Goal: Information Seeking & Learning: Understand process/instructions

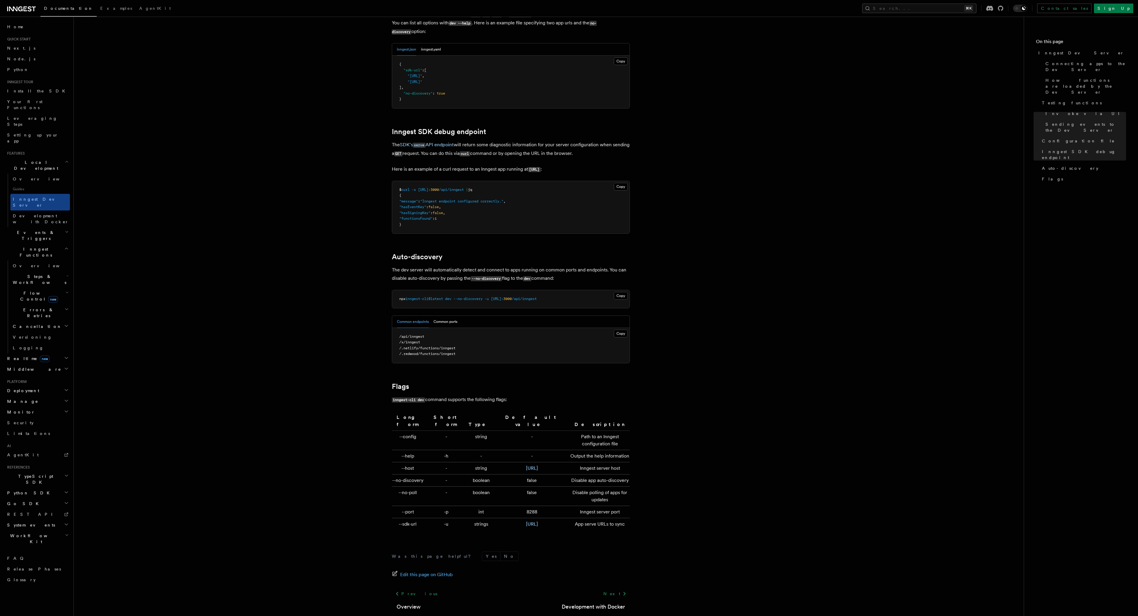
scroll to position [1631, 0]
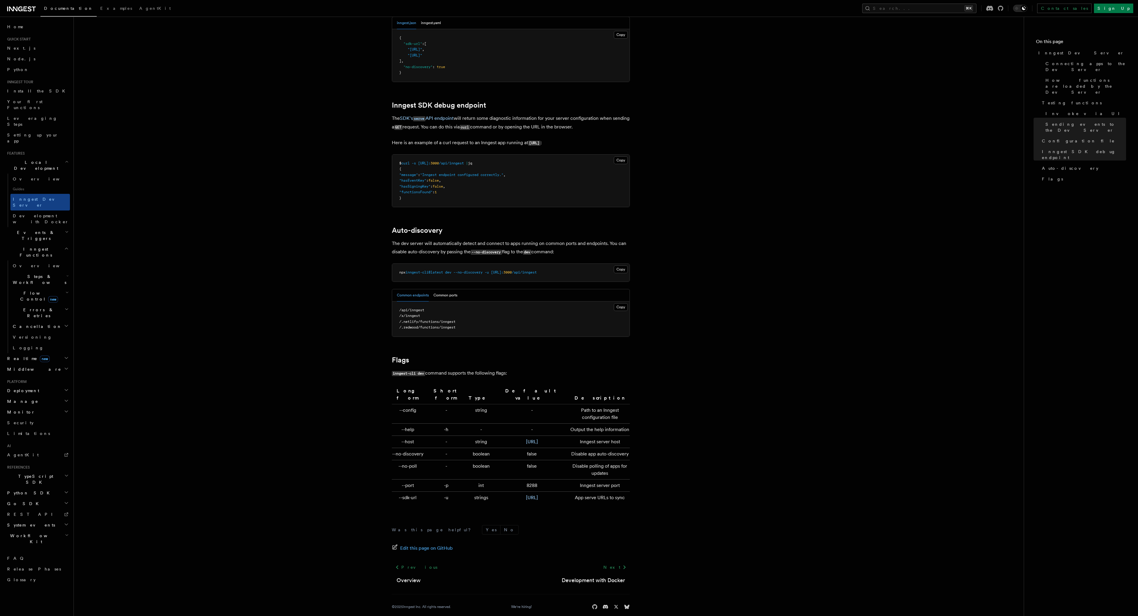
click at [66, 161] on icon "button" at bounding box center [67, 161] width 2 height 1
click at [36, 332] on h2 "Deployment" at bounding box center [37, 337] width 65 height 11
click at [39, 343] on link "Overview" at bounding box center [39, 348] width 59 height 11
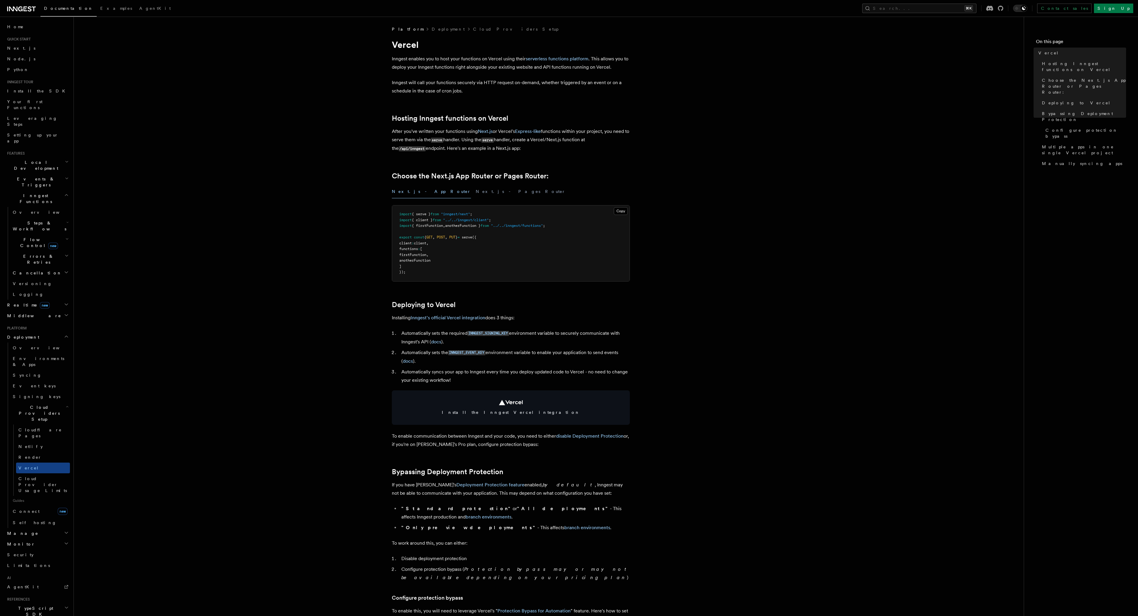
click at [438, 226] on span "{ firstFunction" at bounding box center [427, 226] width 31 height 4
click at [476, 192] on button "Next.js - Pages Router" at bounding box center [521, 191] width 90 height 13
click at [421, 190] on button "Next.js - App Router" at bounding box center [431, 191] width 79 height 13
click at [441, 225] on span "{ firstFunction" at bounding box center [427, 226] width 31 height 4
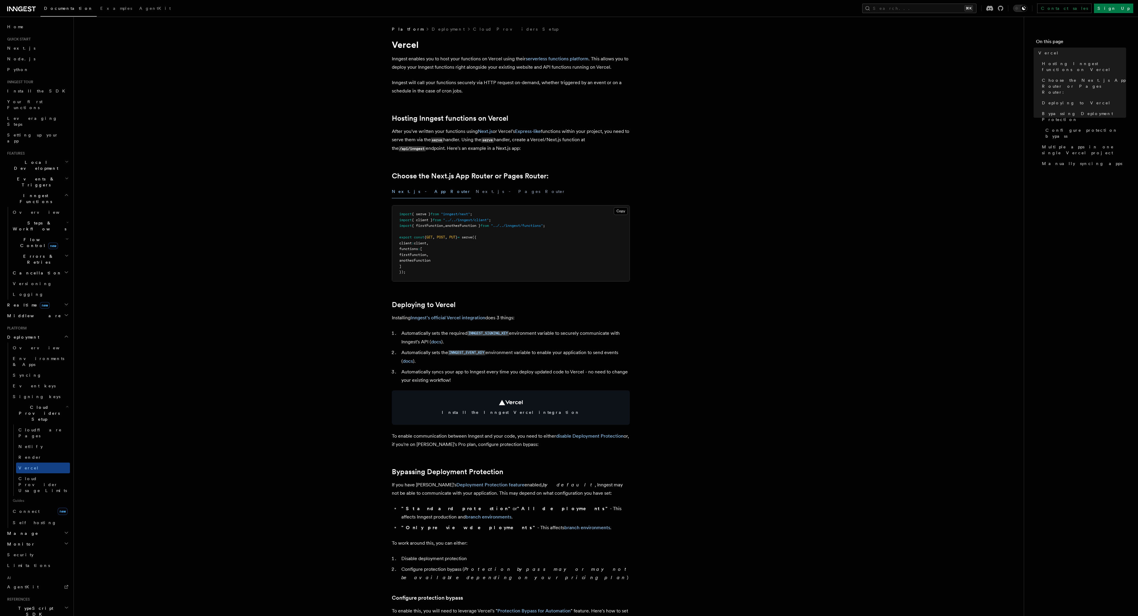
click at [441, 225] on span "{ firstFunction" at bounding box center [427, 226] width 31 height 4
click at [481, 262] on pre "import { serve } from "inngest/next" ; import { client } from "../../inngest/cl…" at bounding box center [510, 244] width 237 height 76
copy code "INNGEST_SIGNING_KEY"
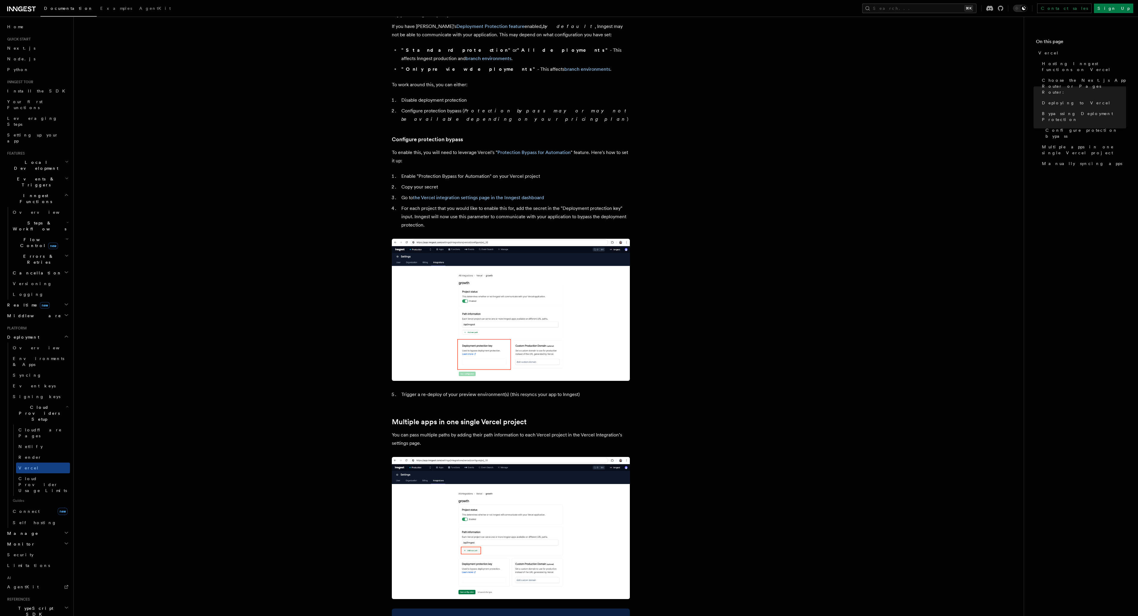
scroll to position [562, 0]
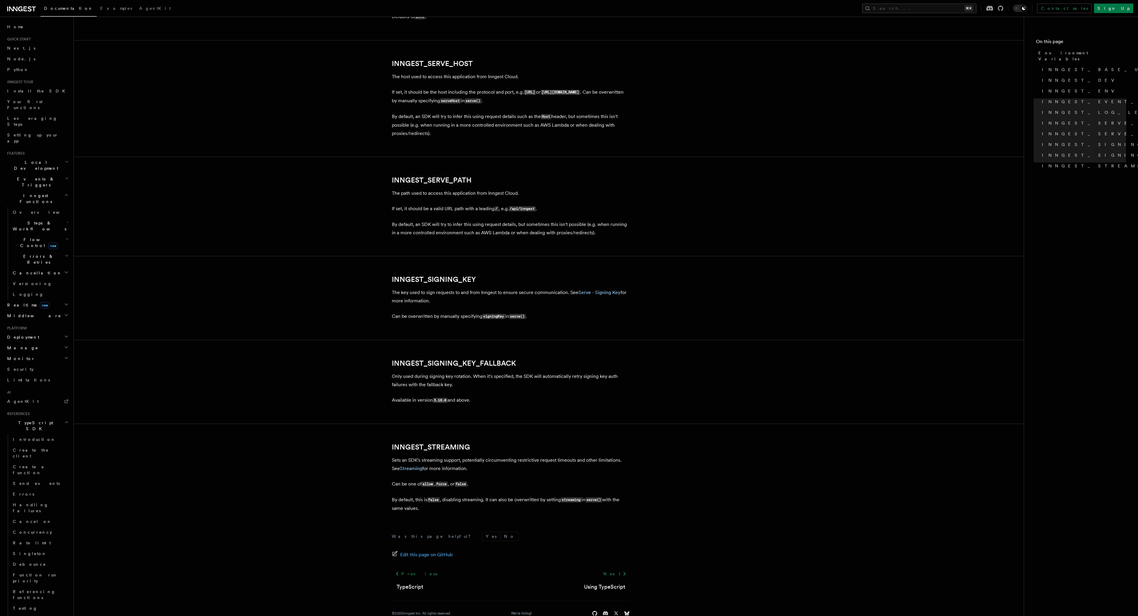
scroll to position [813, 0]
